Goal: Task Accomplishment & Management: Manage account settings

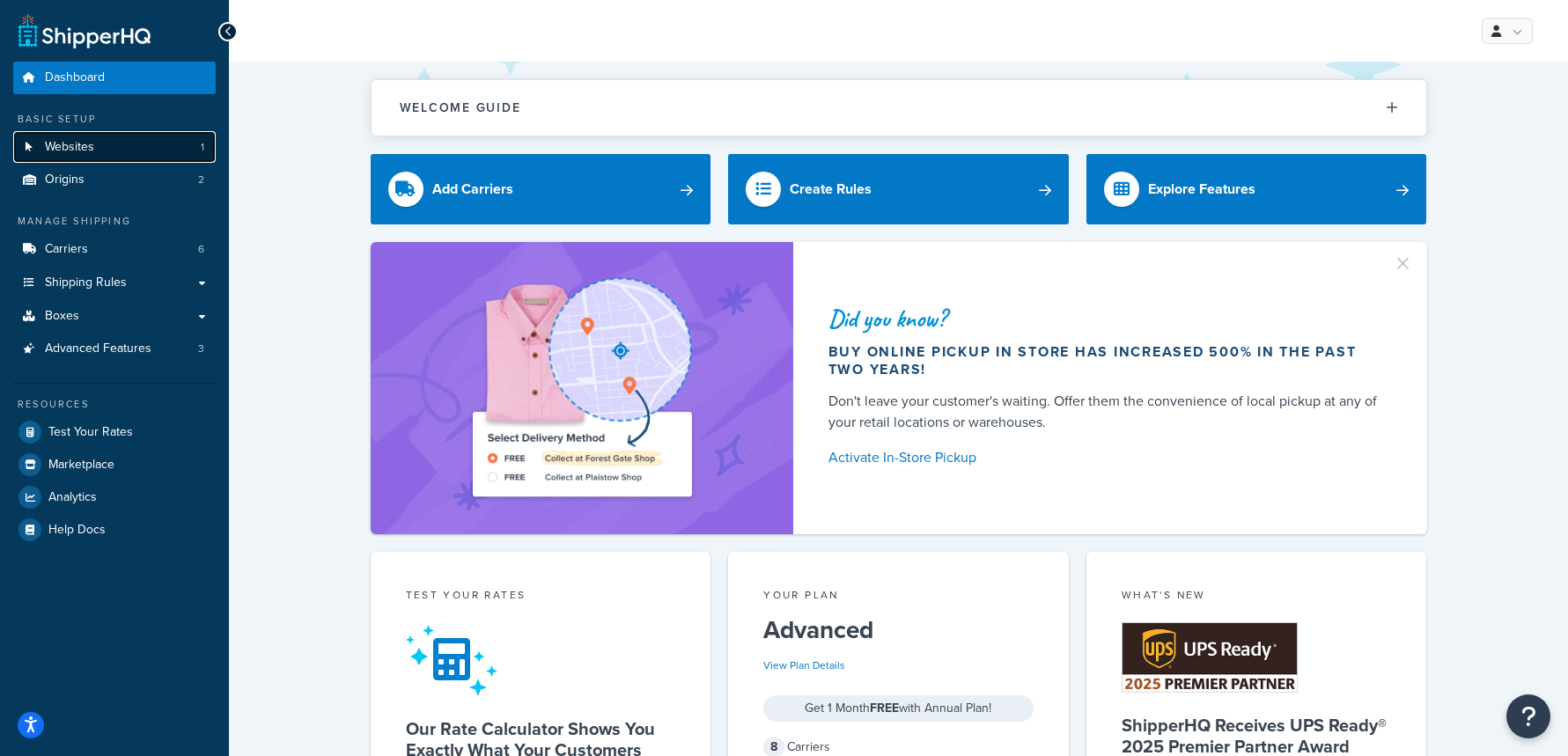
click at [163, 146] on link "Websites 1" at bounding box center [114, 148] width 202 height 32
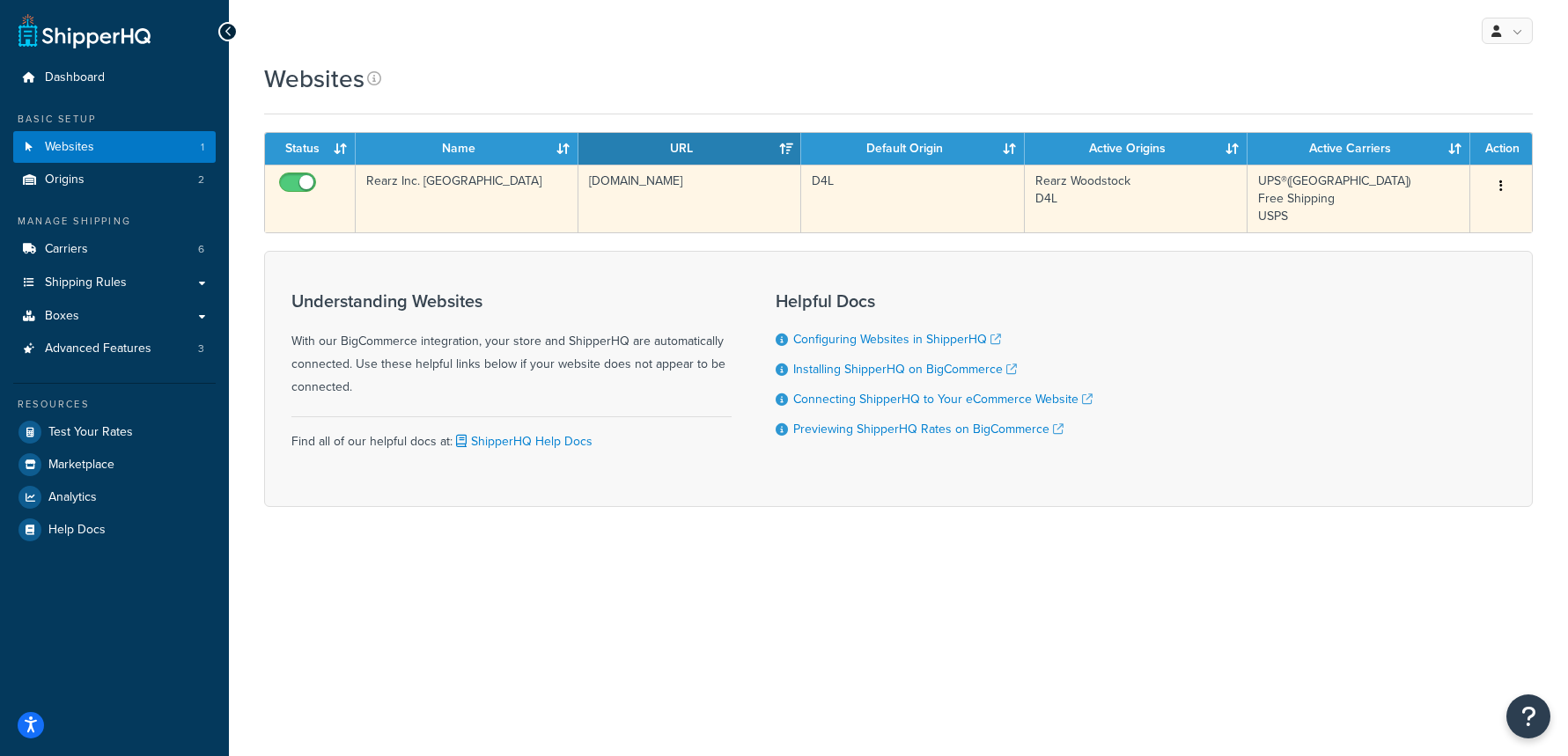
click at [461, 213] on td "Rearz Inc. USA" at bounding box center [466, 198] width 222 height 68
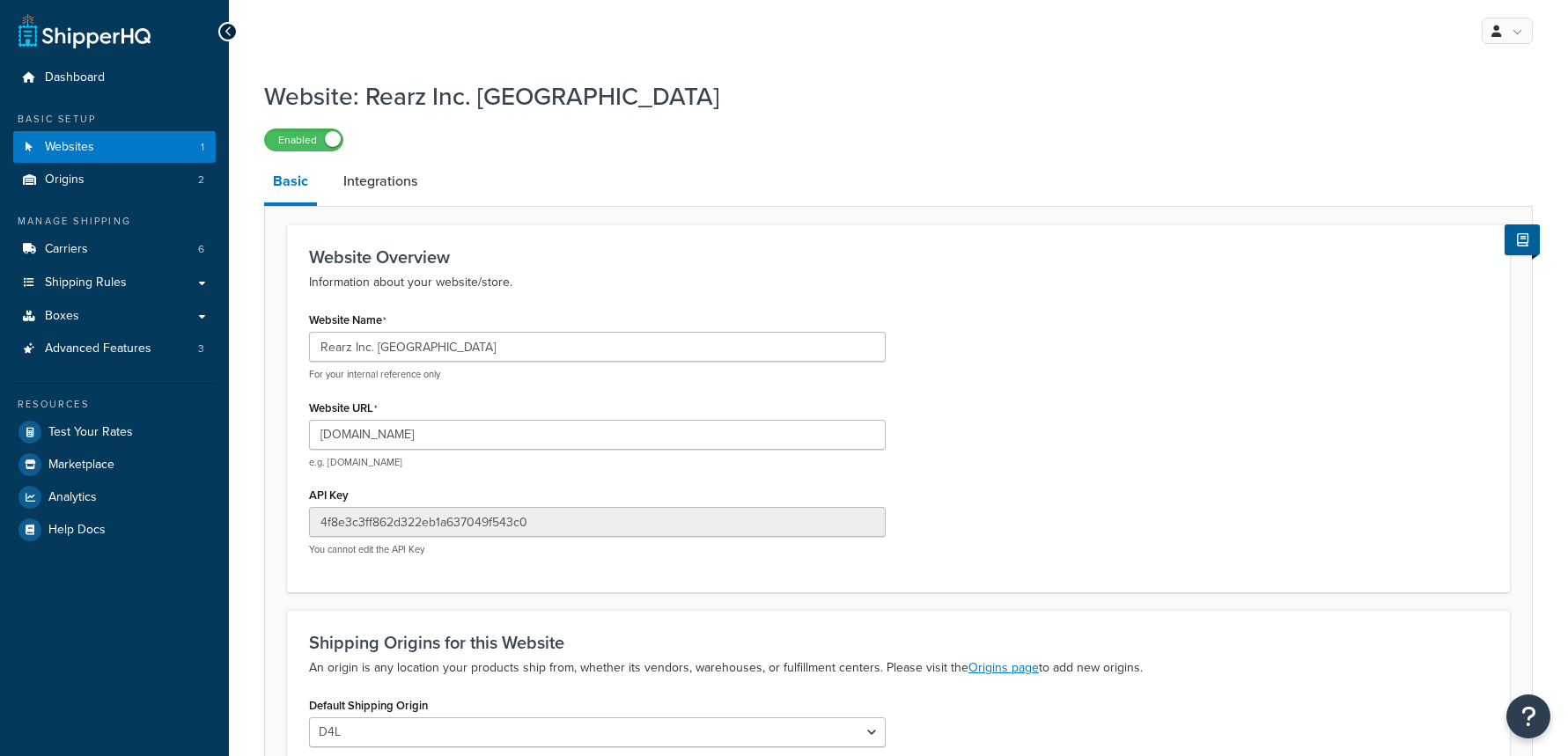
select select "168182"
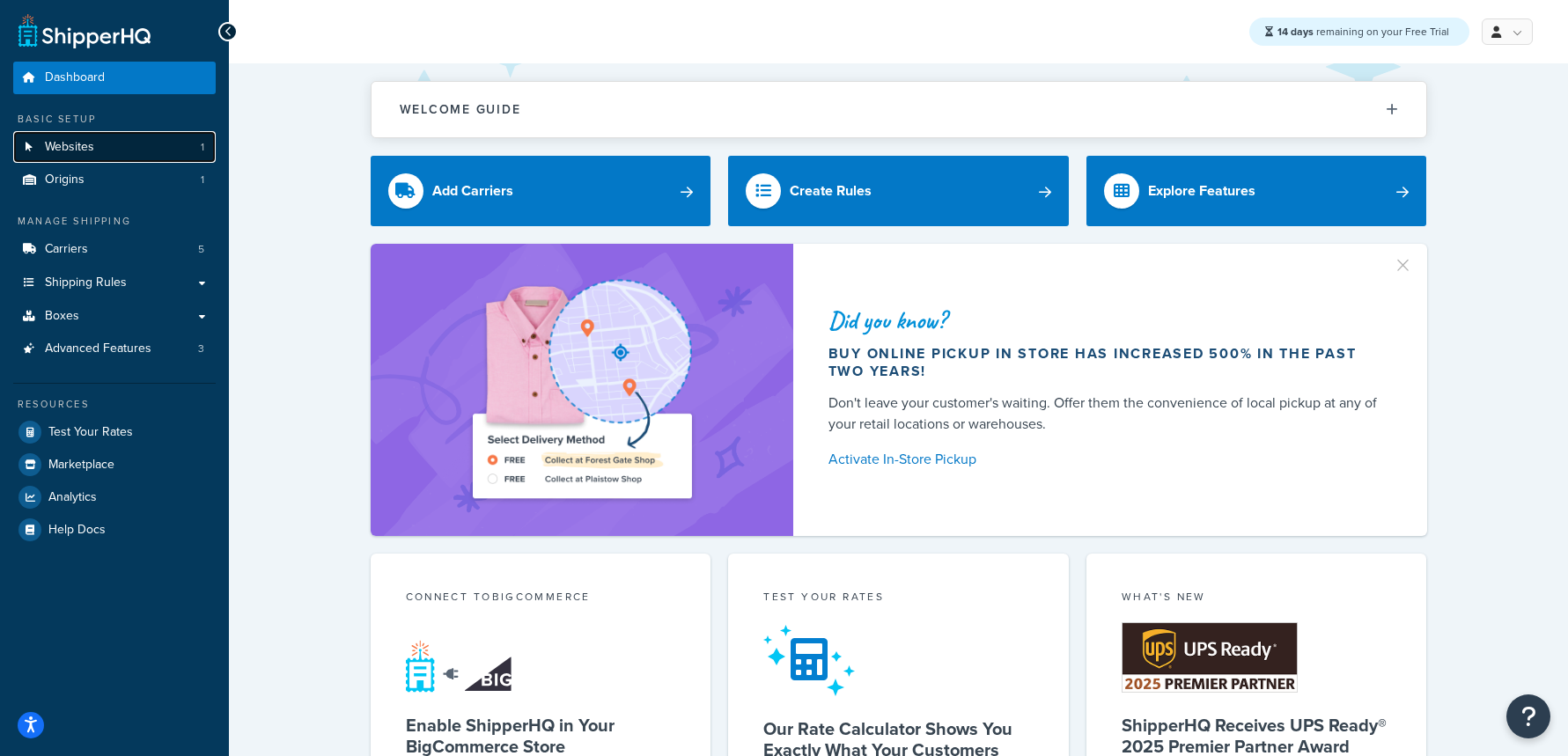
click at [146, 149] on link "Websites 1" at bounding box center [114, 148] width 202 height 32
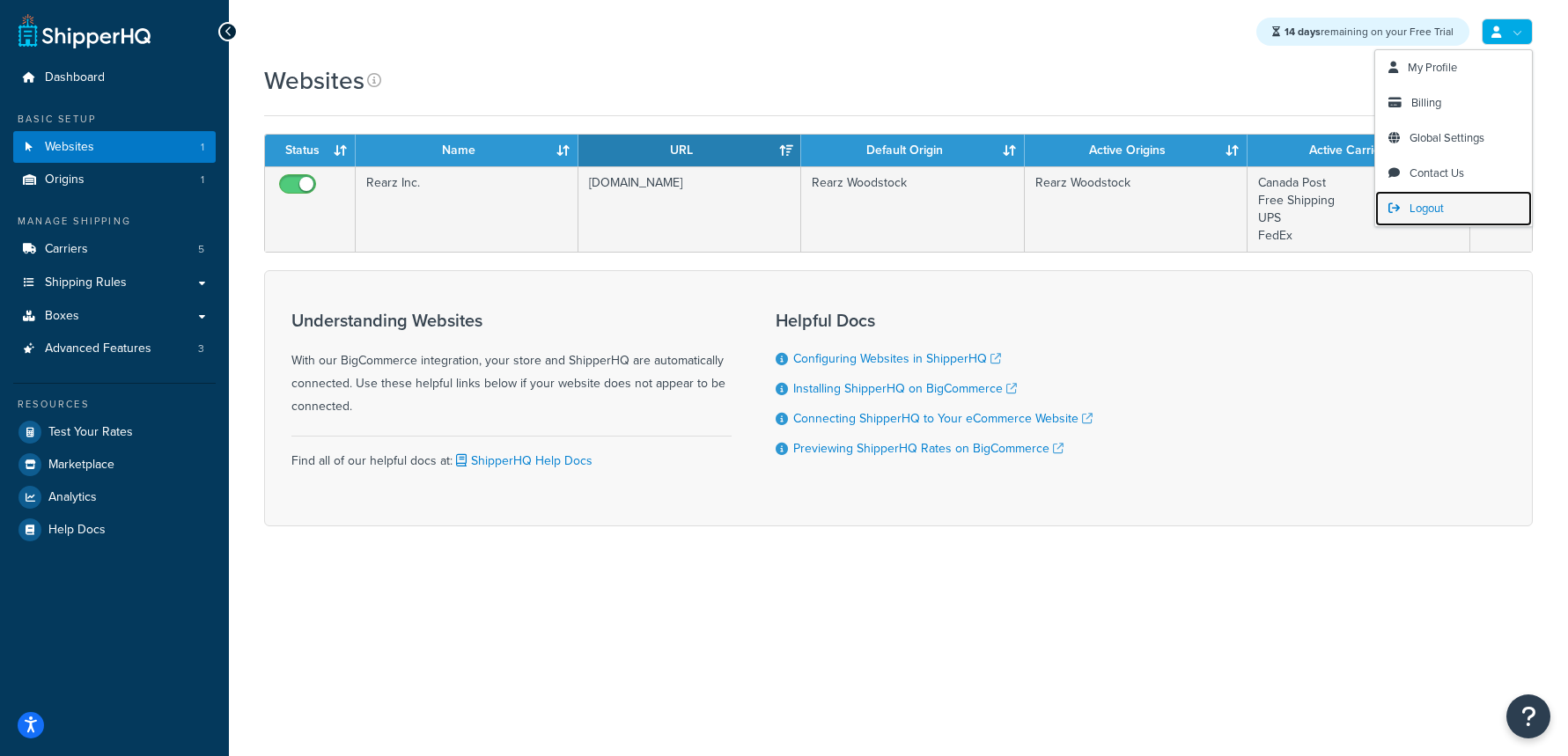
click at [1428, 199] on span "Logout" at bounding box center [1427, 208] width 34 height 17
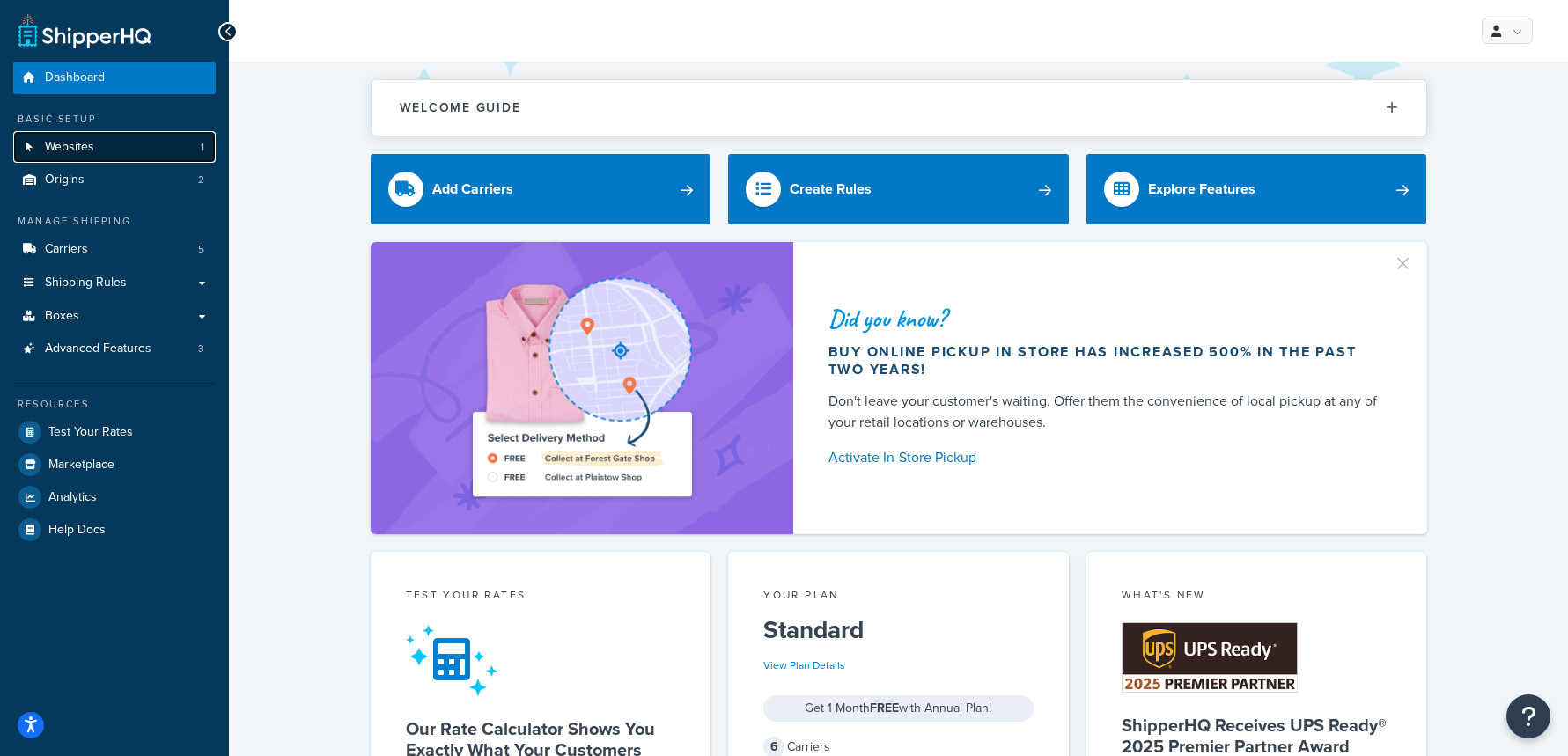
click at [172, 154] on link "Websites 1" at bounding box center [114, 148] width 202 height 32
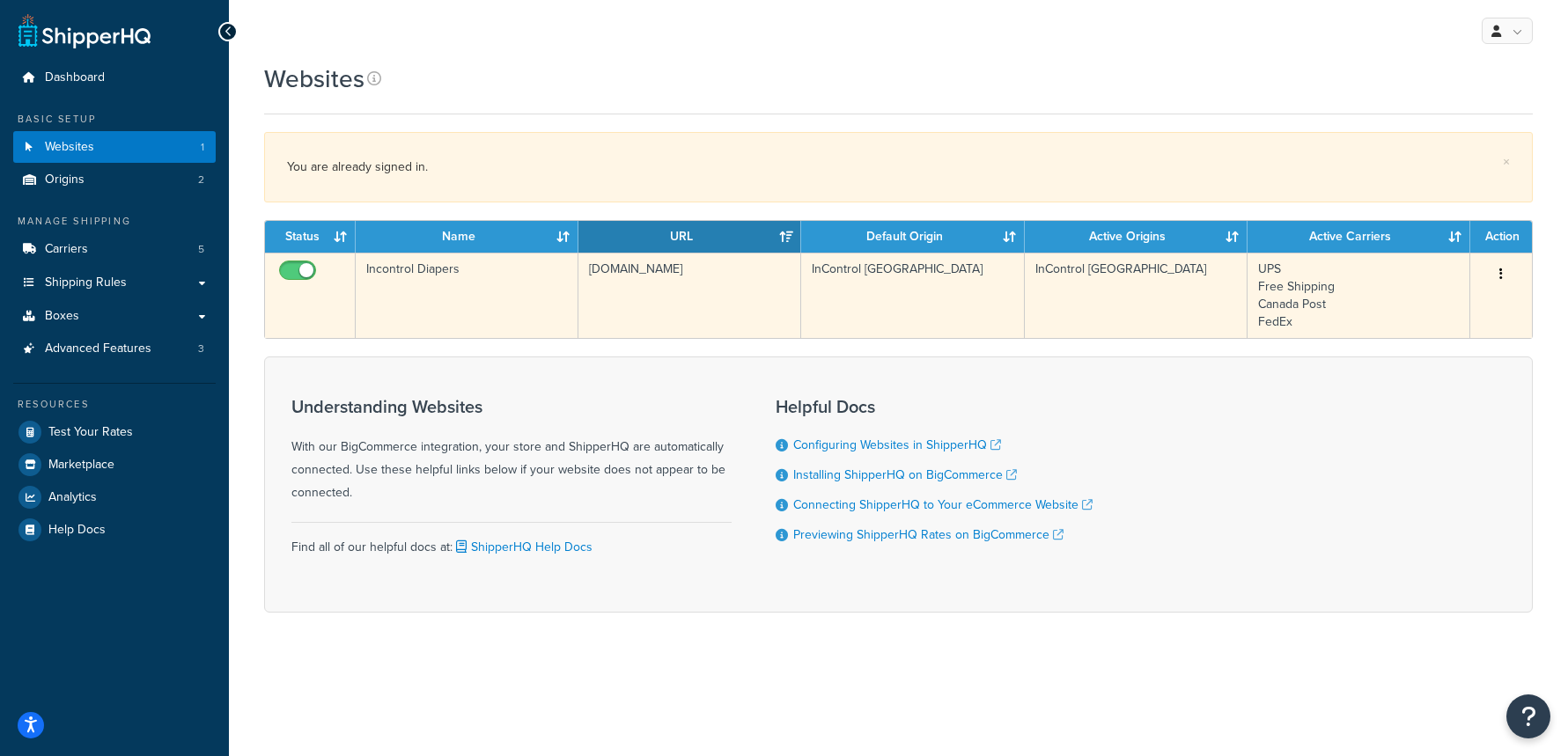
click at [617, 311] on td "incontroldiapers.com" at bounding box center [689, 296] width 222 height 86
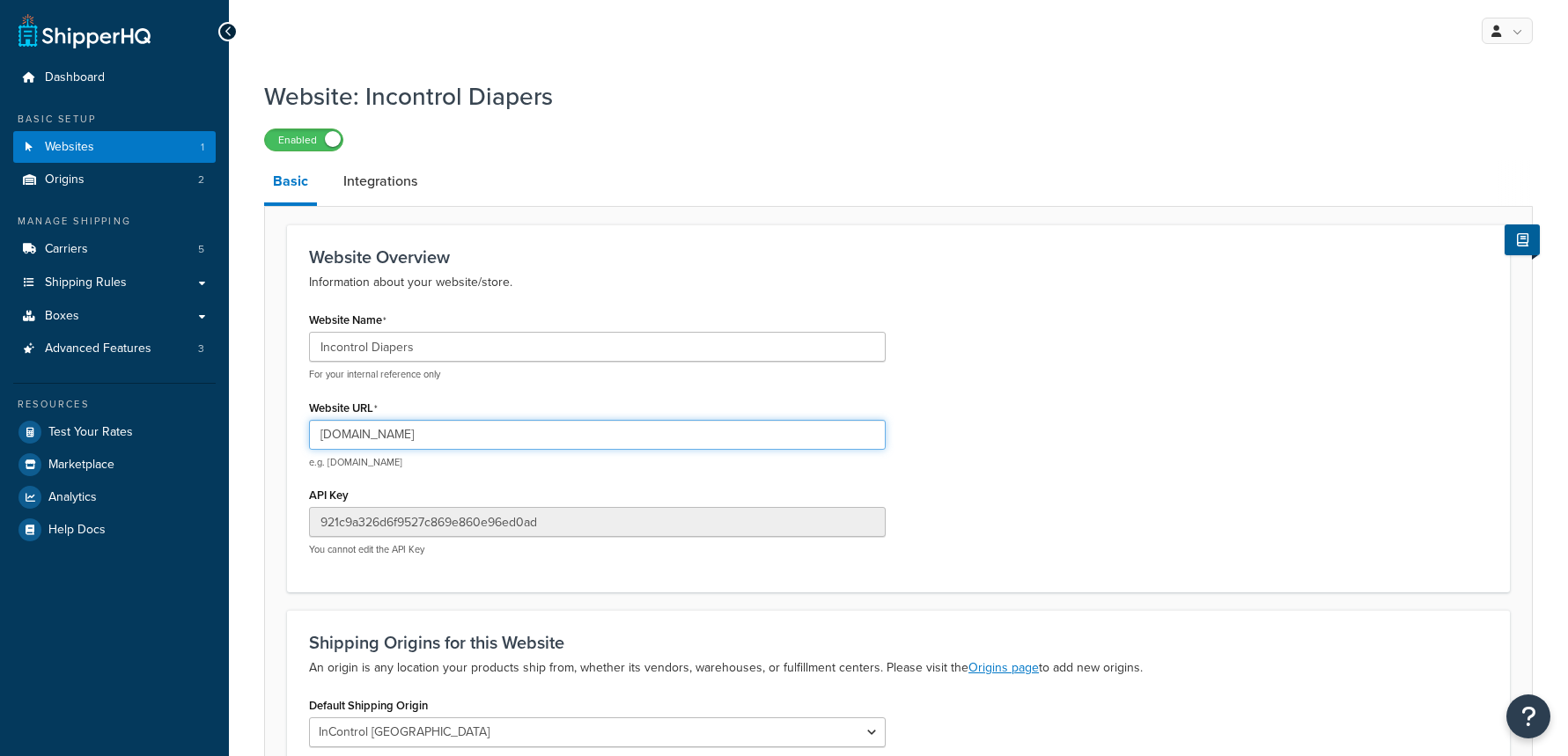
click at [503, 436] on input "[DOMAIN_NAME]" at bounding box center [597, 434] width 576 height 30
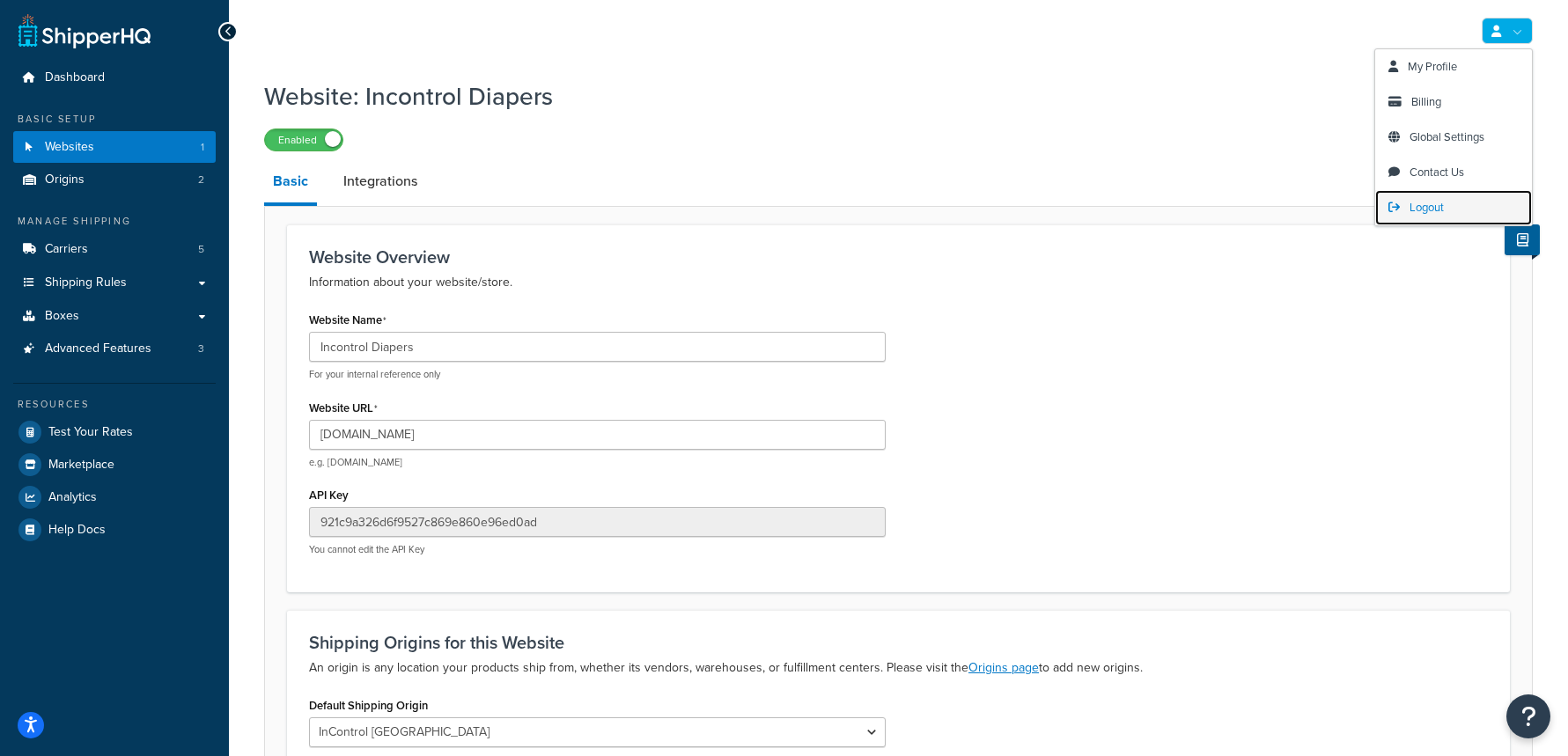
click at [1428, 207] on span "Logout" at bounding box center [1427, 208] width 34 height 17
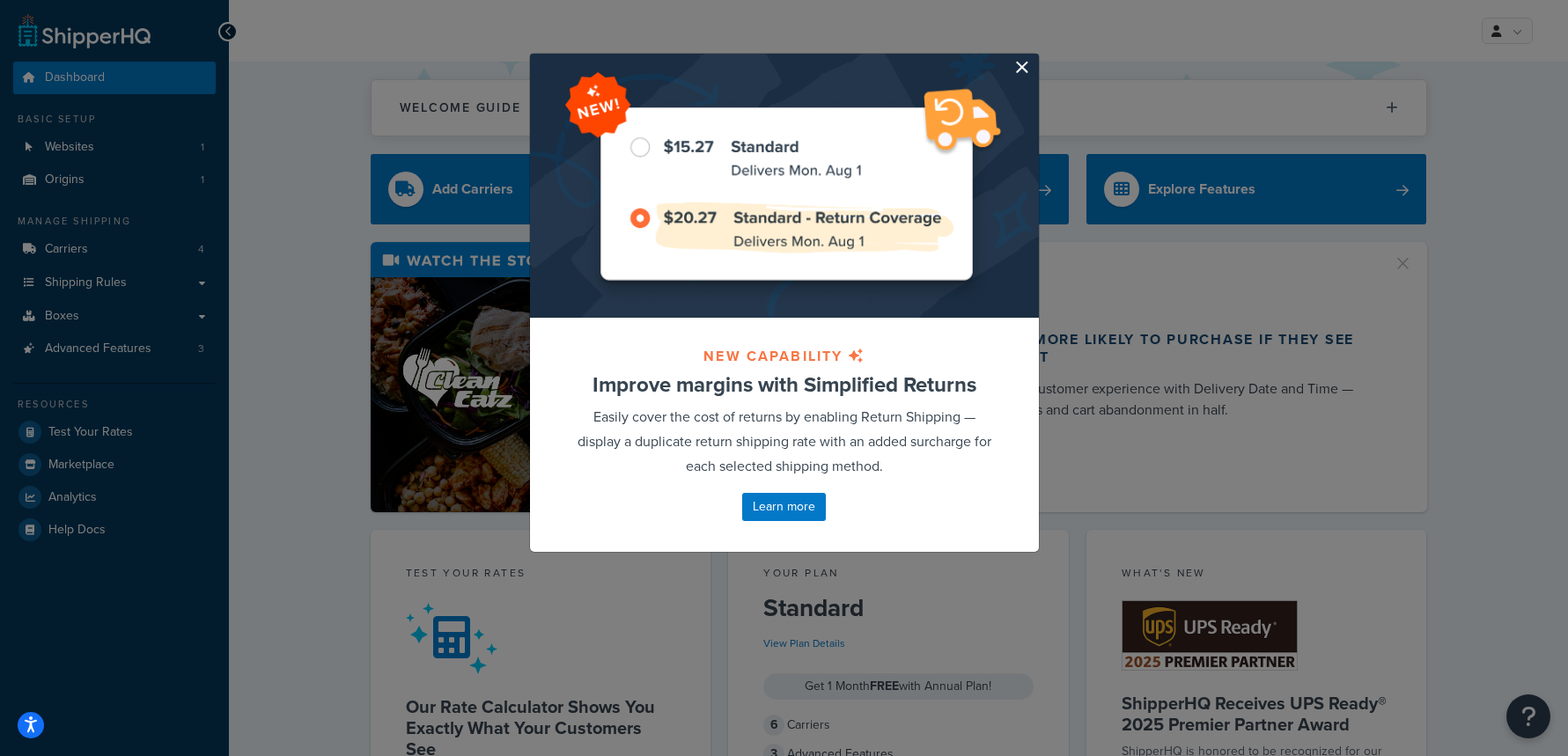
click at [1034, 58] on button "button" at bounding box center [1036, 55] width 5 height 5
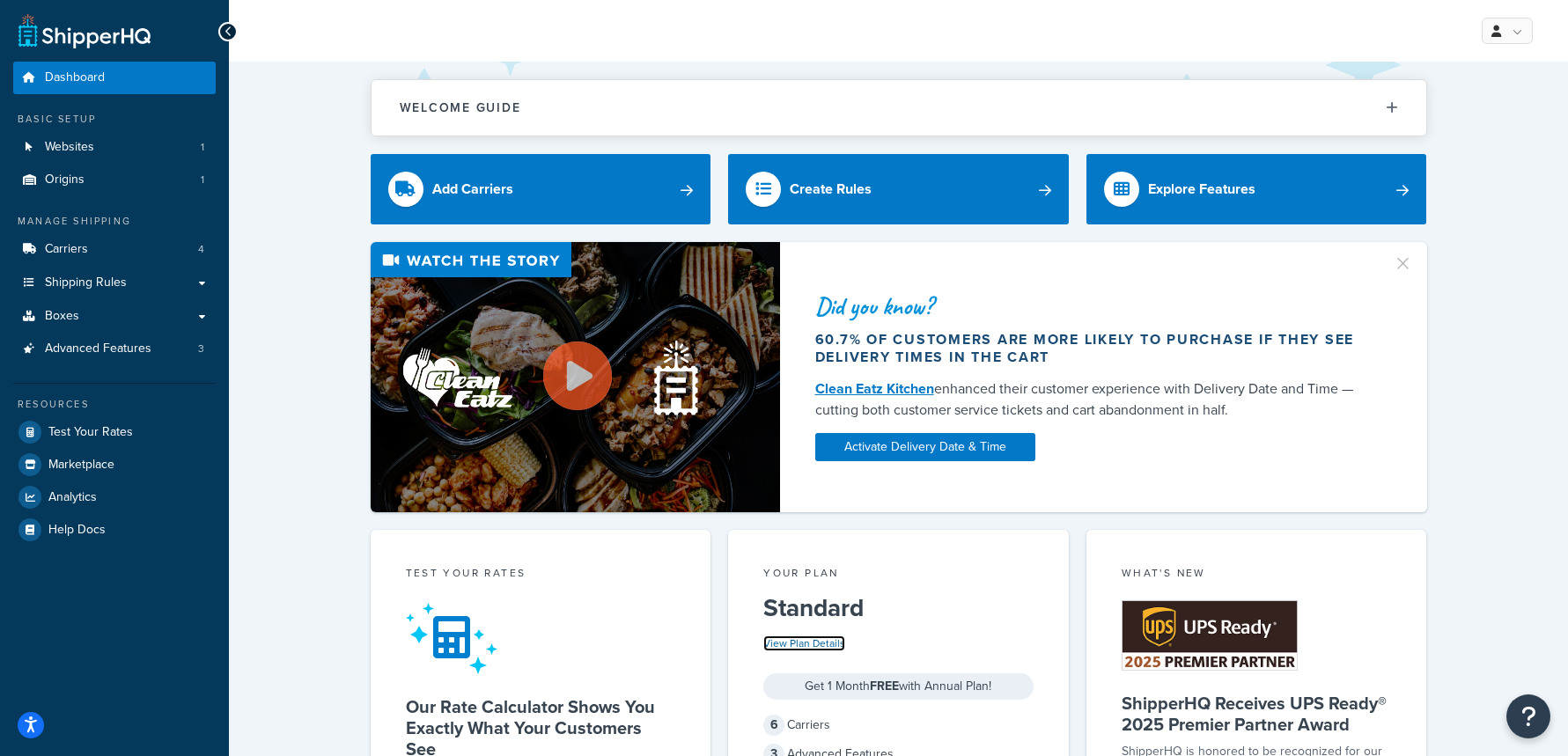
click at [826, 648] on link "View Plan Details" at bounding box center [804, 643] width 82 height 16
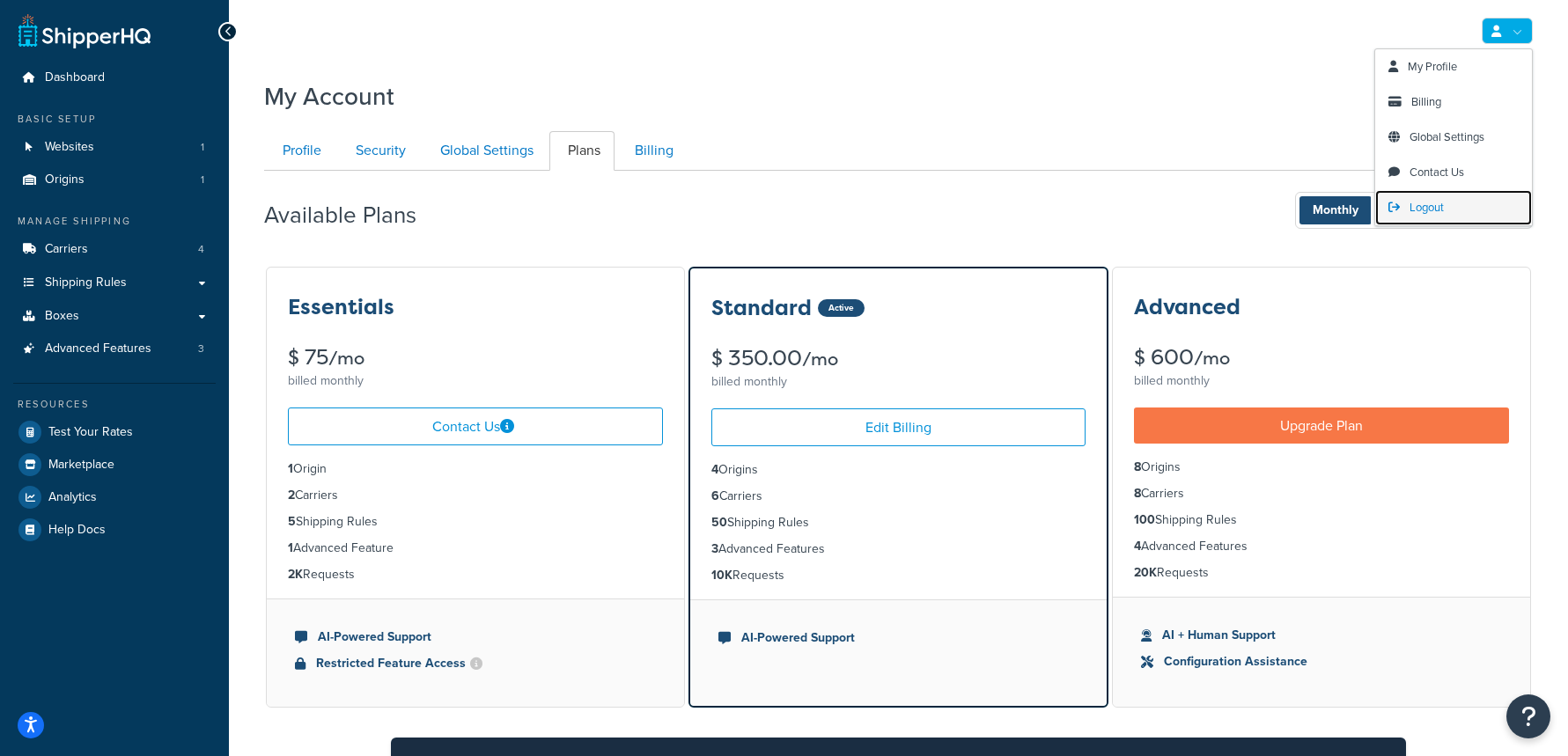
click at [1455, 206] on link "Logout" at bounding box center [1454, 207] width 156 height 35
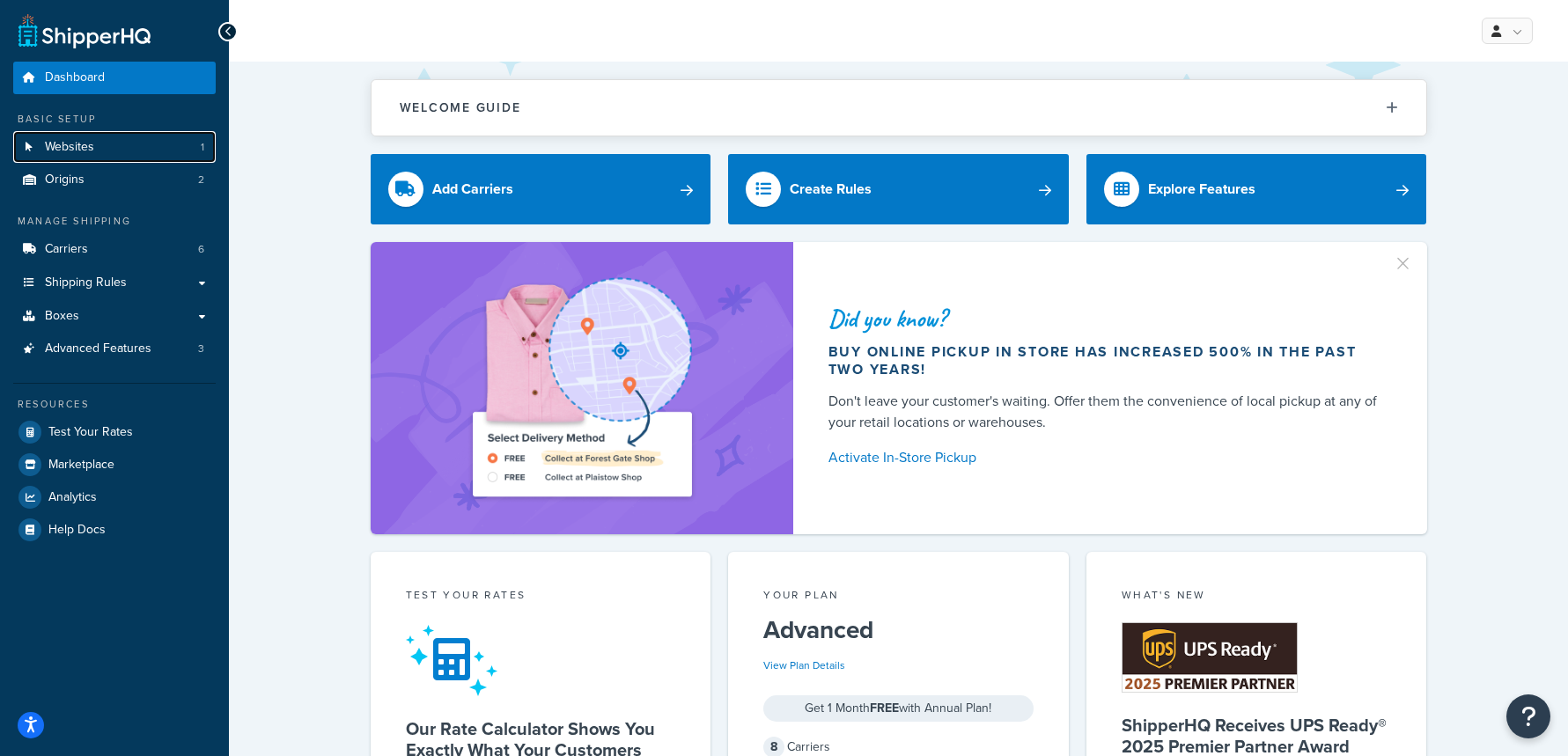
drag, startPoint x: 113, startPoint y: 143, endPoint x: 241, endPoint y: 156, distance: 128.7
click at [113, 143] on link "Websites 1" at bounding box center [114, 148] width 202 height 32
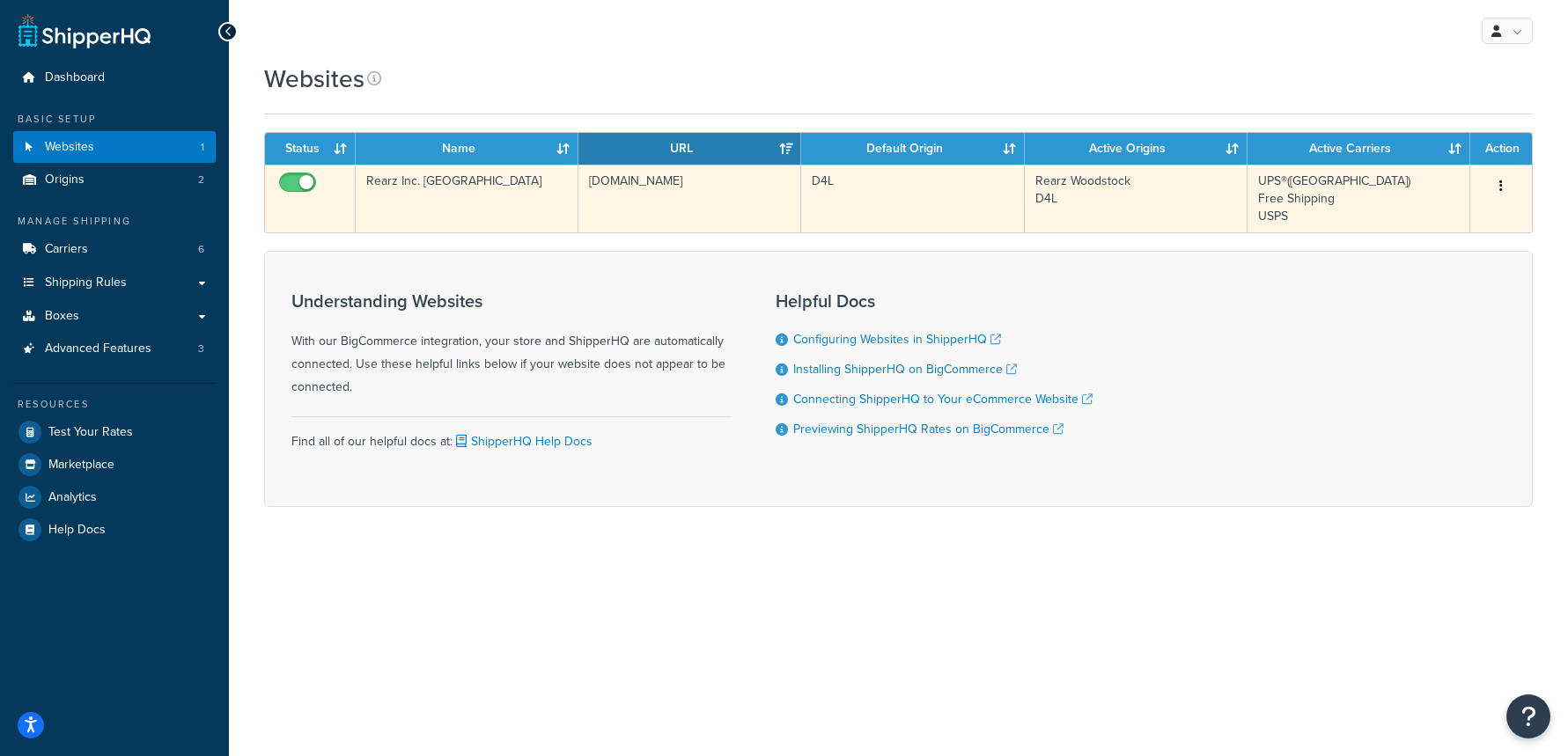
click at [654, 209] on td "[DOMAIN_NAME]" at bounding box center [689, 198] width 222 height 68
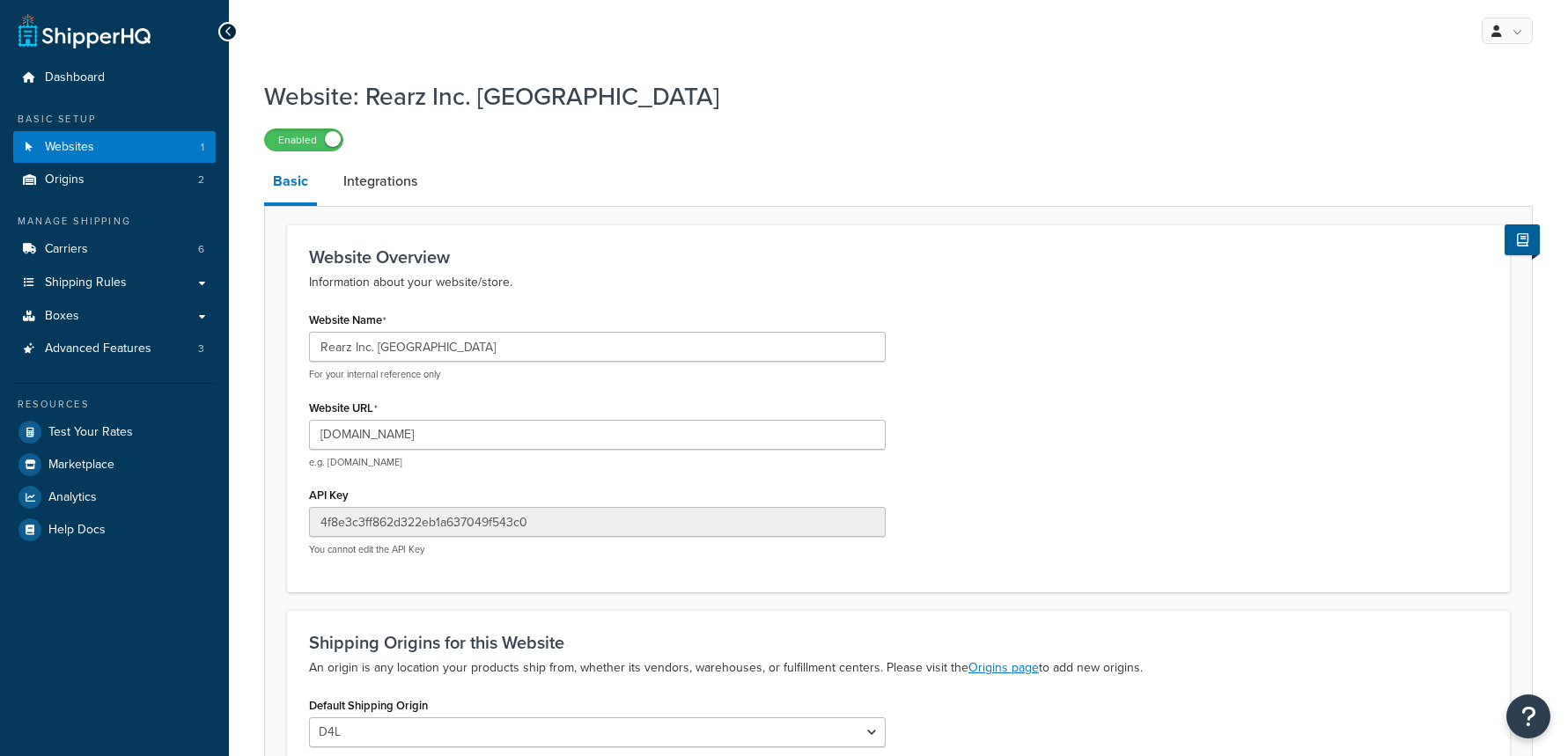
select select "168182"
click at [147, 359] on link "Advanced Features 3" at bounding box center [114, 349] width 202 height 32
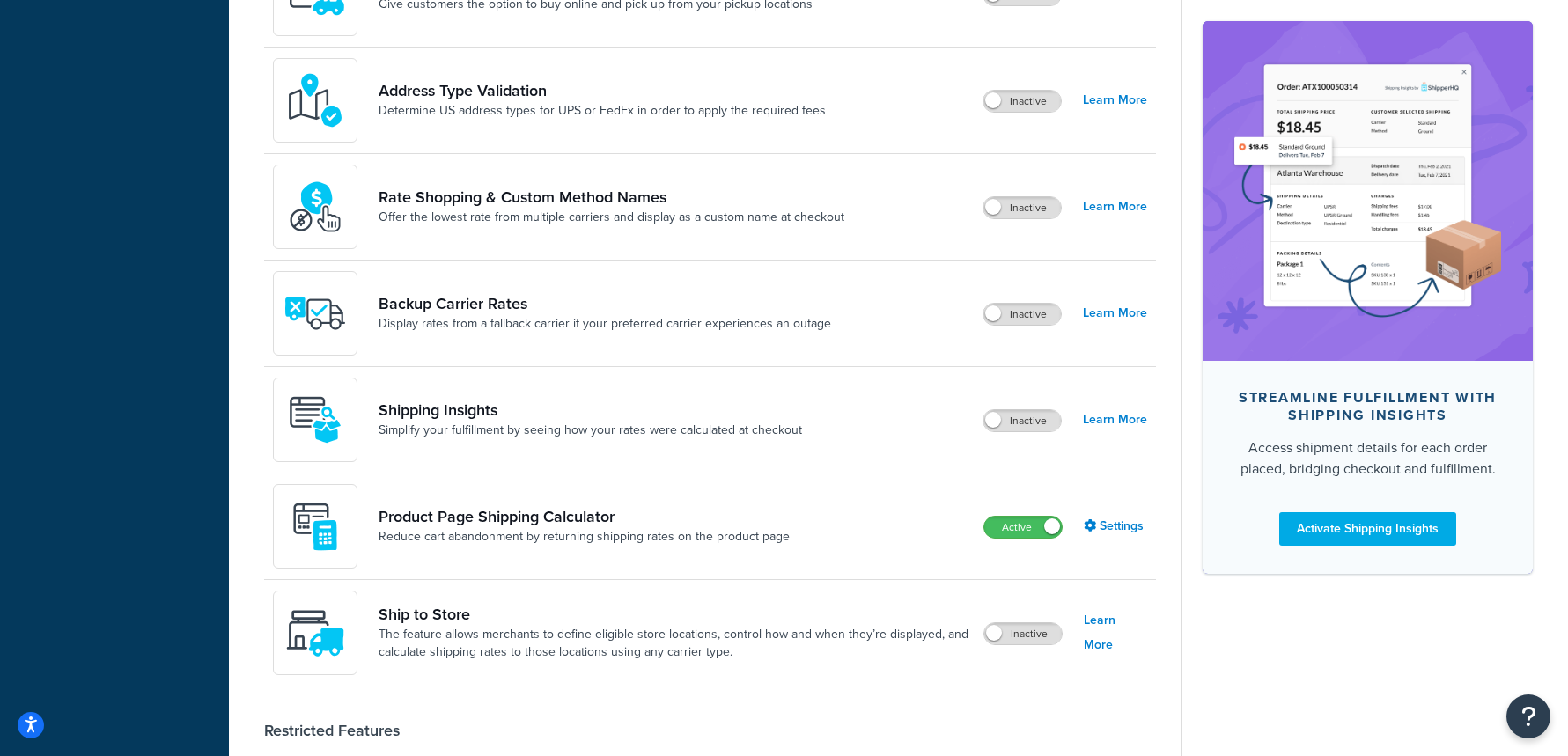
scroll to position [875, 0]
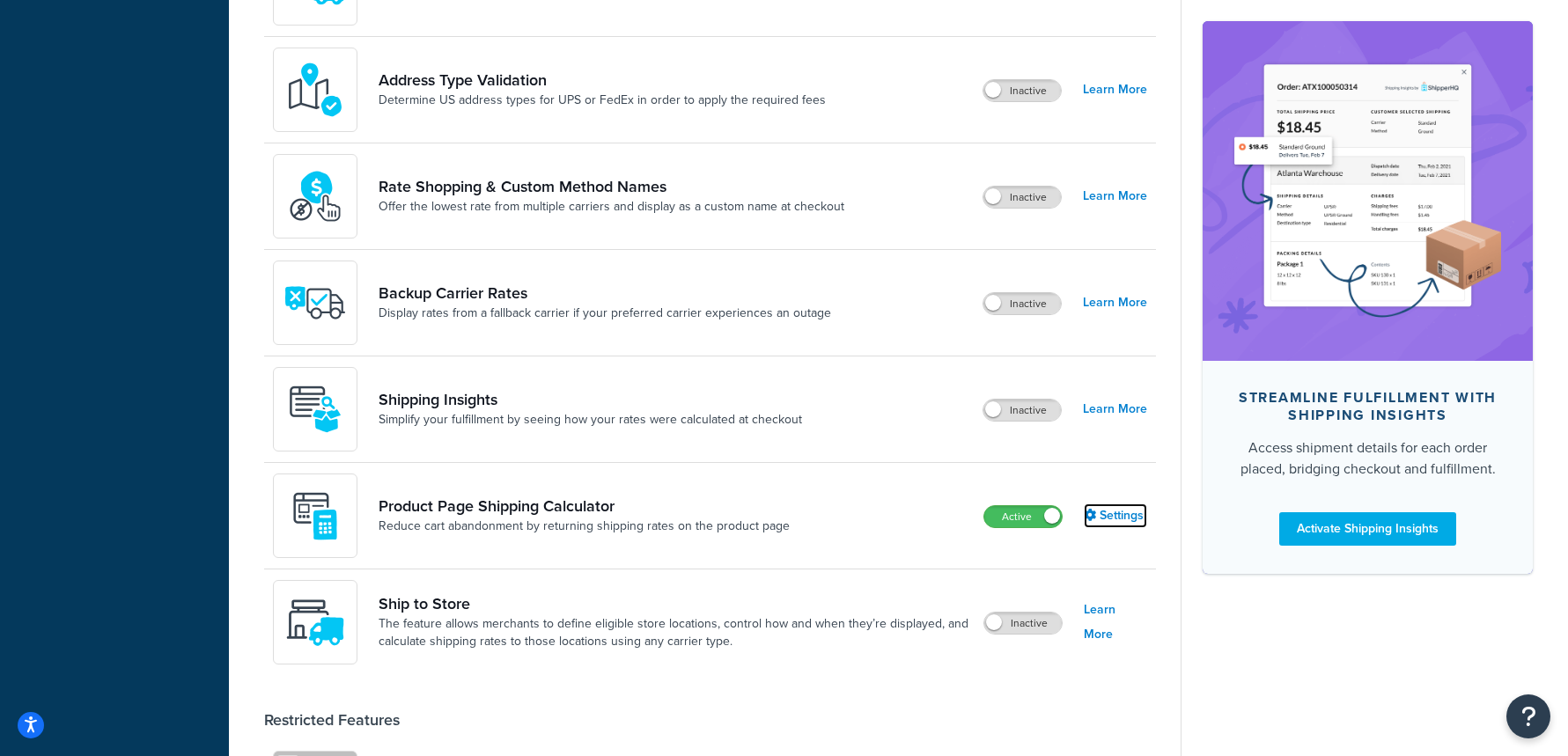
click at [1128, 517] on link "Settings" at bounding box center [1115, 516] width 63 height 25
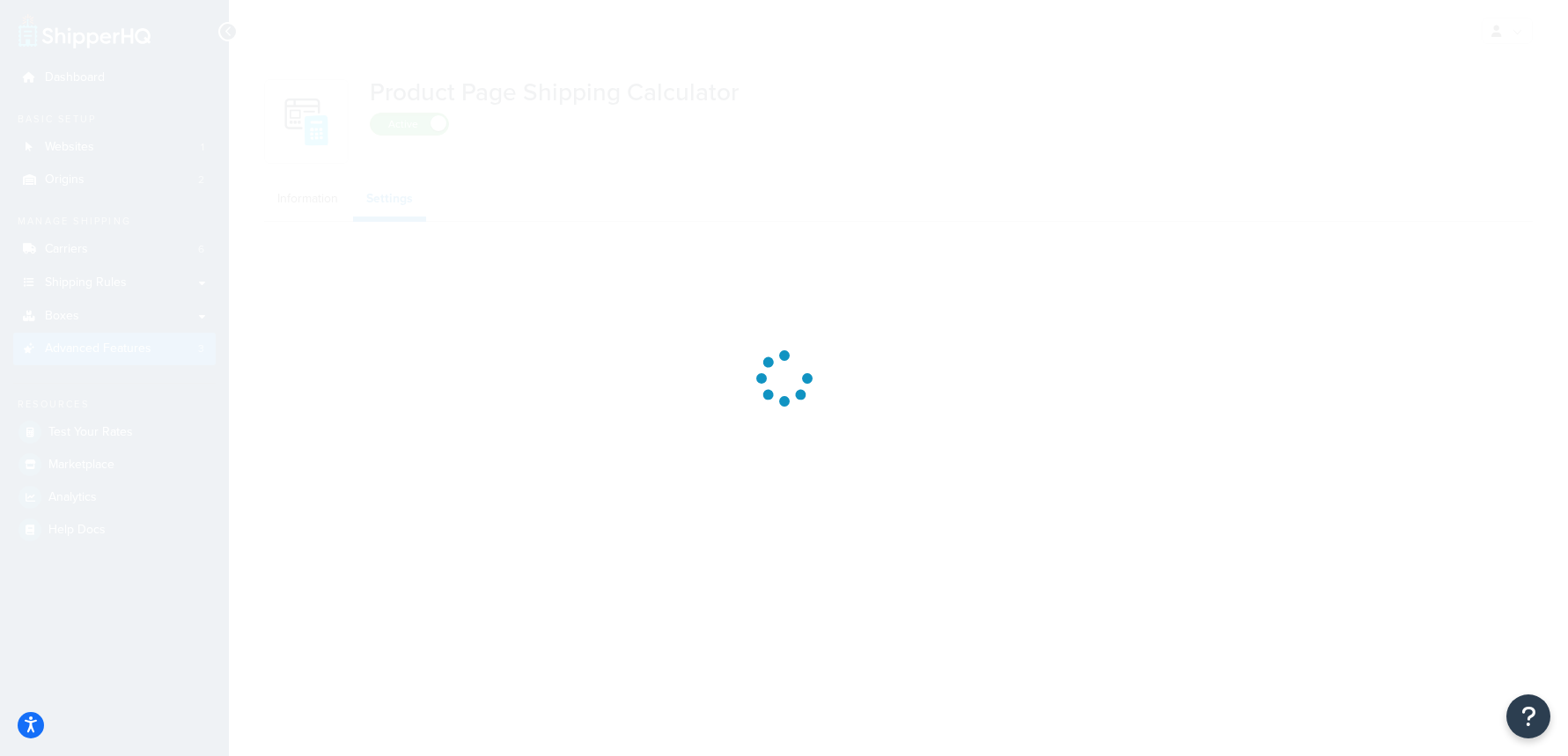
select select "US"
select select "false"
select select "31"
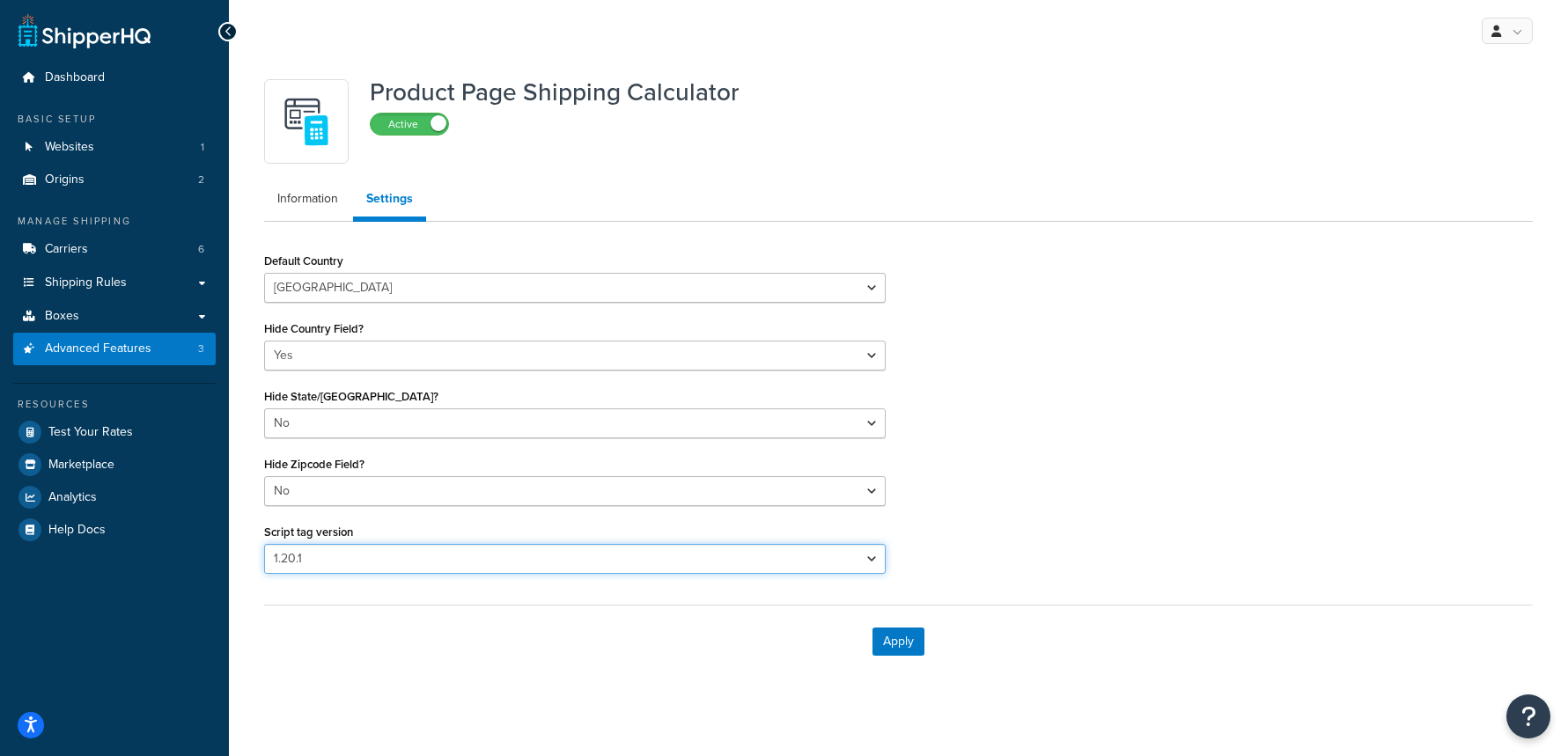
click at [524, 553] on select "Please select a script tag 1.18.1 1.20.1" at bounding box center [575, 558] width 622 height 30
click at [264, 543] on select "Please select a script tag 1.18.1 1.20.1" at bounding box center [575, 558] width 622 height 30
click at [319, 199] on link "Information" at bounding box center [307, 198] width 87 height 35
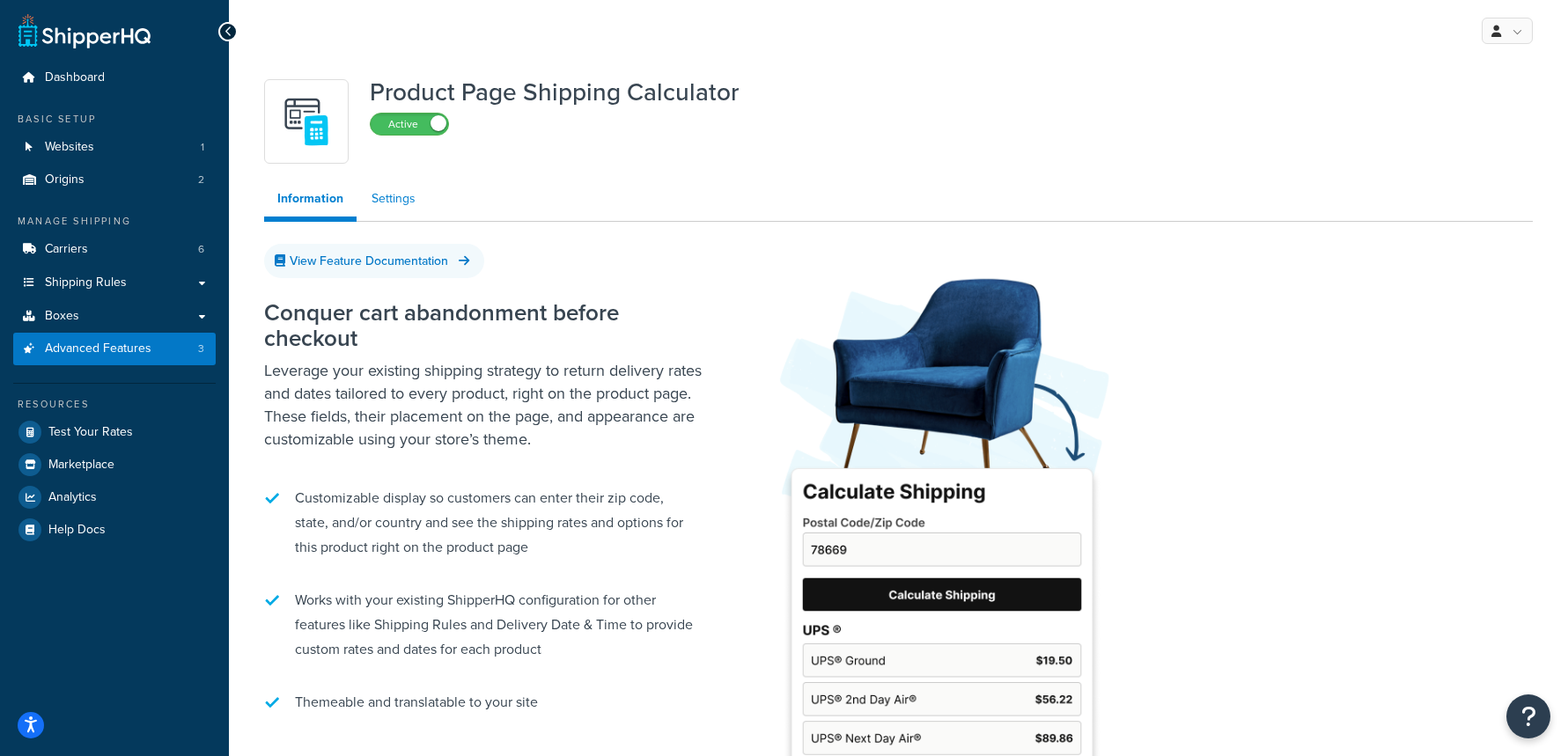
click at [402, 207] on link "Settings" at bounding box center [394, 198] width 71 height 35
select select "US"
select select "false"
select select "31"
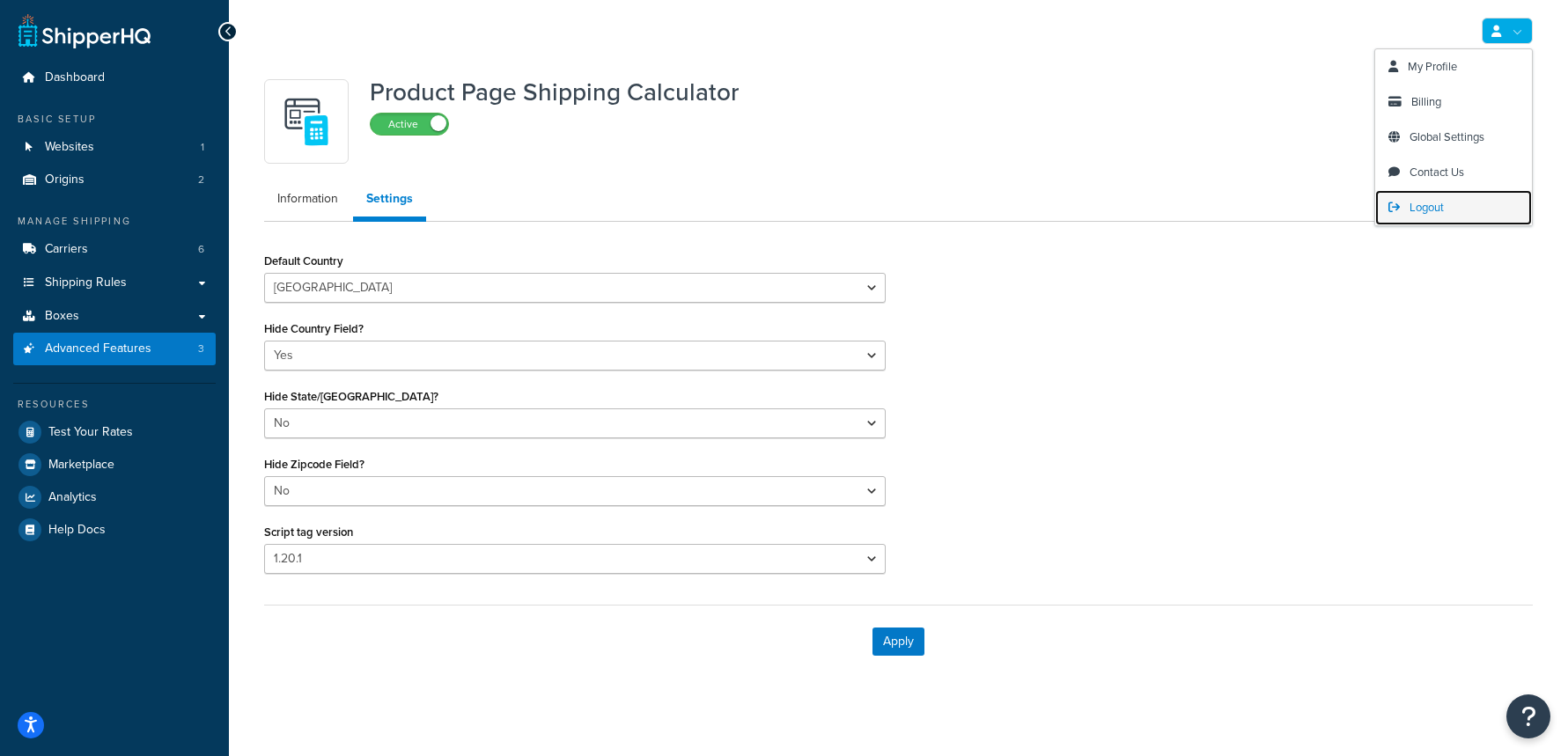
click at [1428, 207] on span "Logout" at bounding box center [1427, 208] width 34 height 17
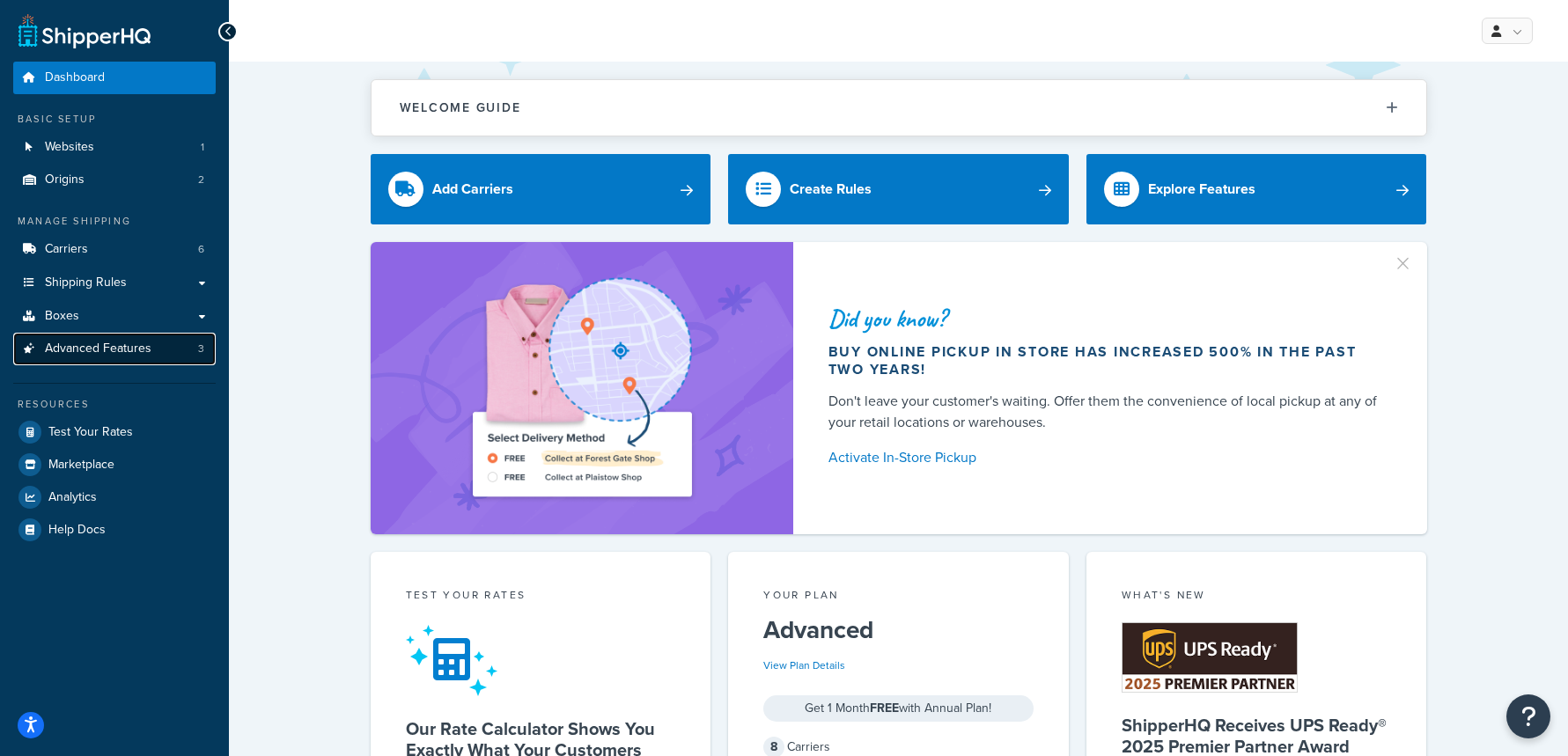
click at [168, 350] on link "Advanced Features 3" at bounding box center [114, 349] width 202 height 32
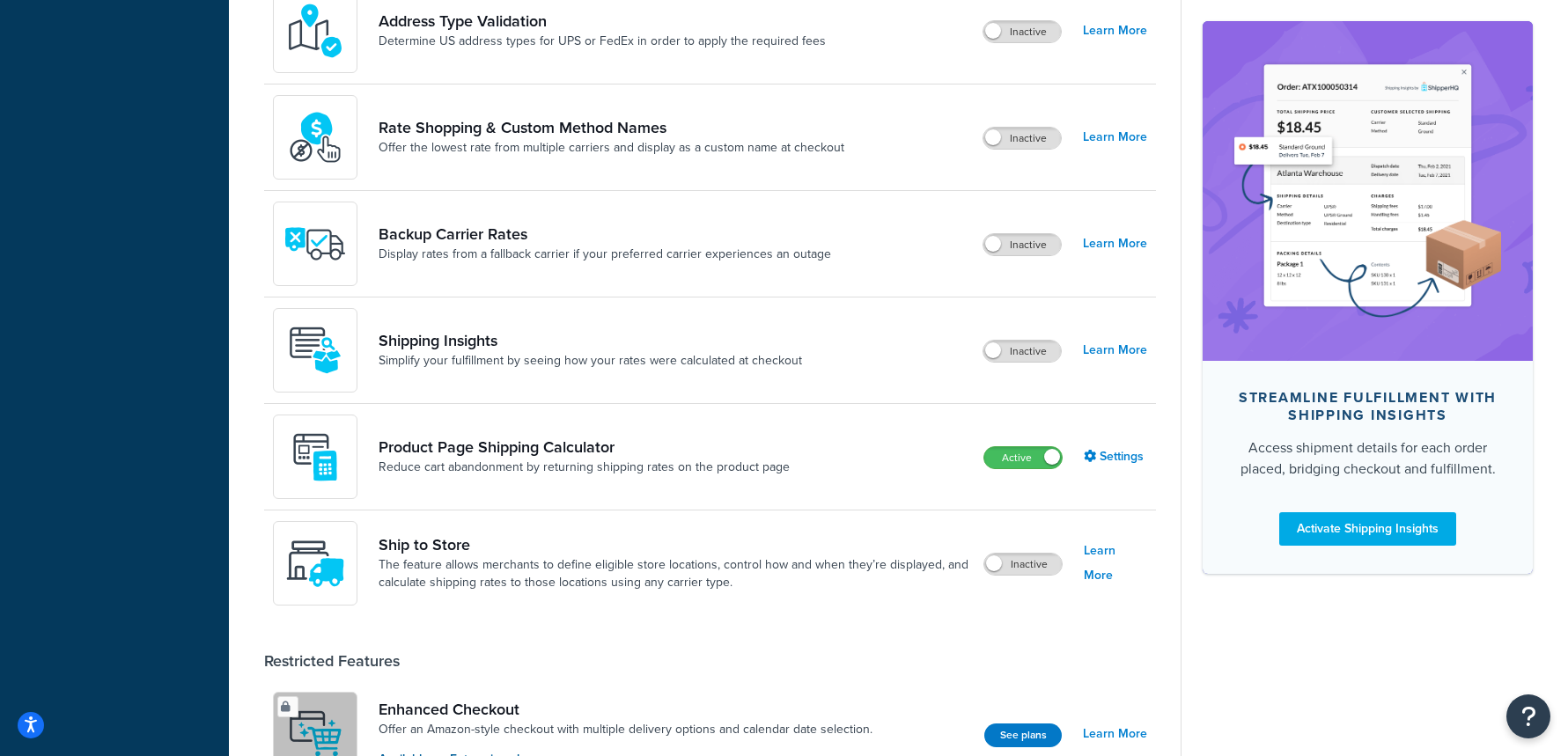
scroll to position [935, 0]
click at [1145, 460] on link "Settings" at bounding box center [1115, 456] width 63 height 25
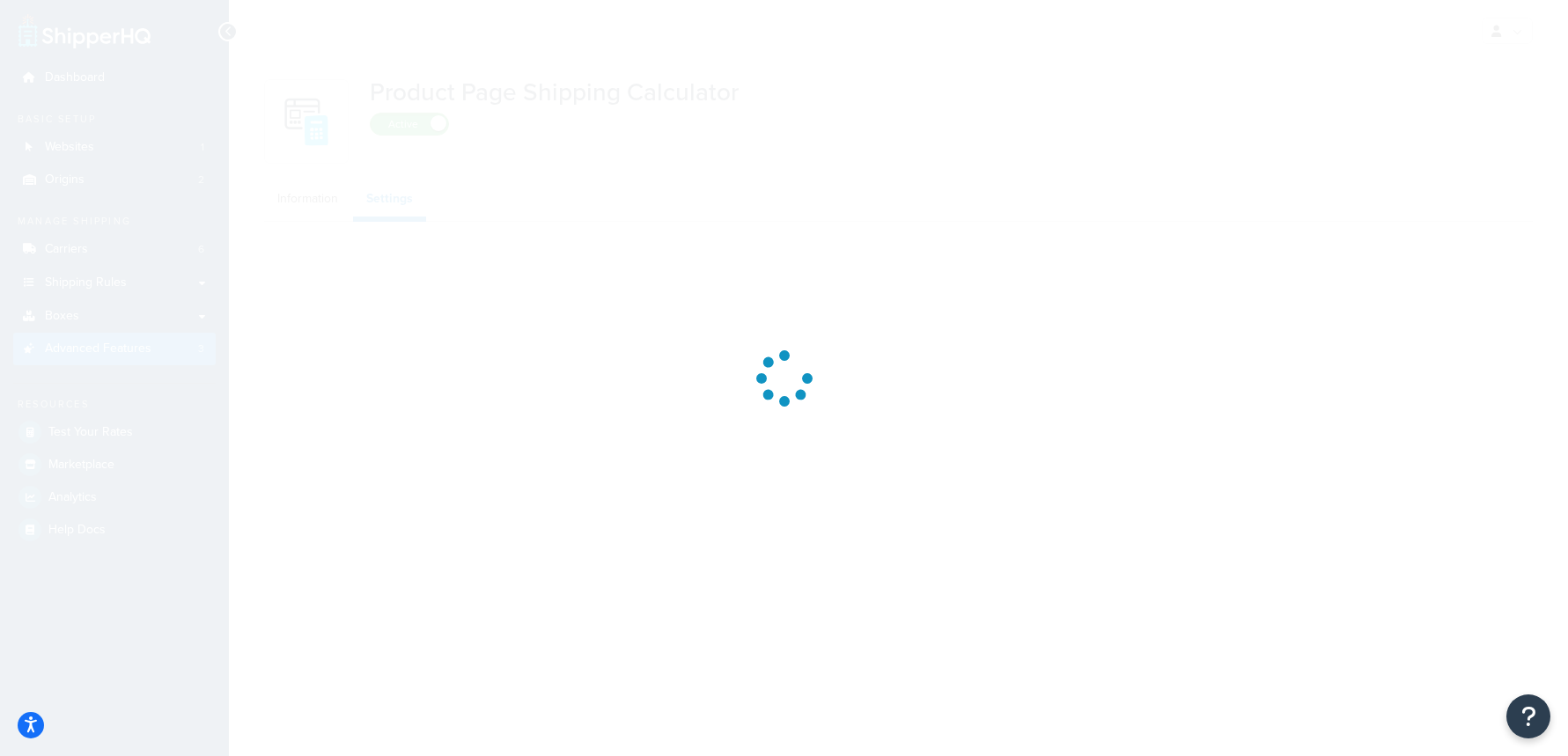
select select "US"
select select "false"
select select "31"
